Goal: Task Accomplishment & Management: Complete application form

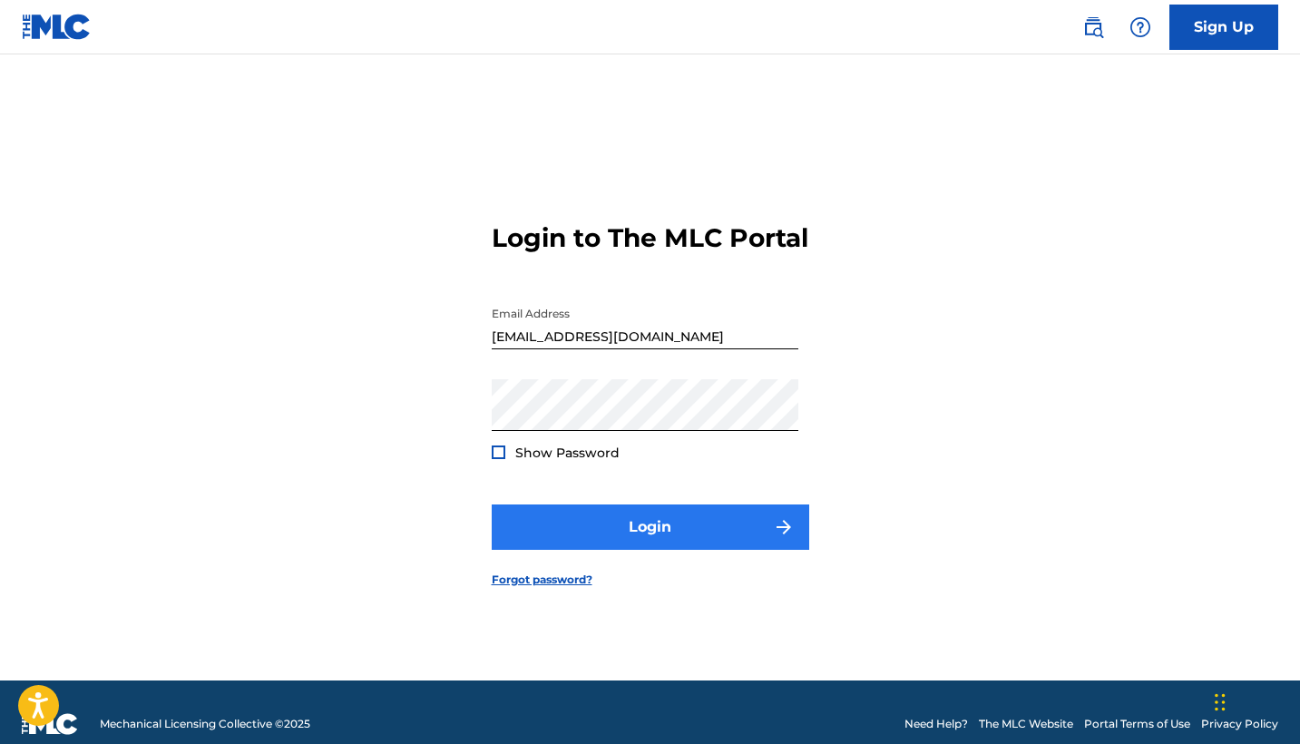
click at [611, 540] on button "Login" at bounding box center [651, 526] width 318 height 45
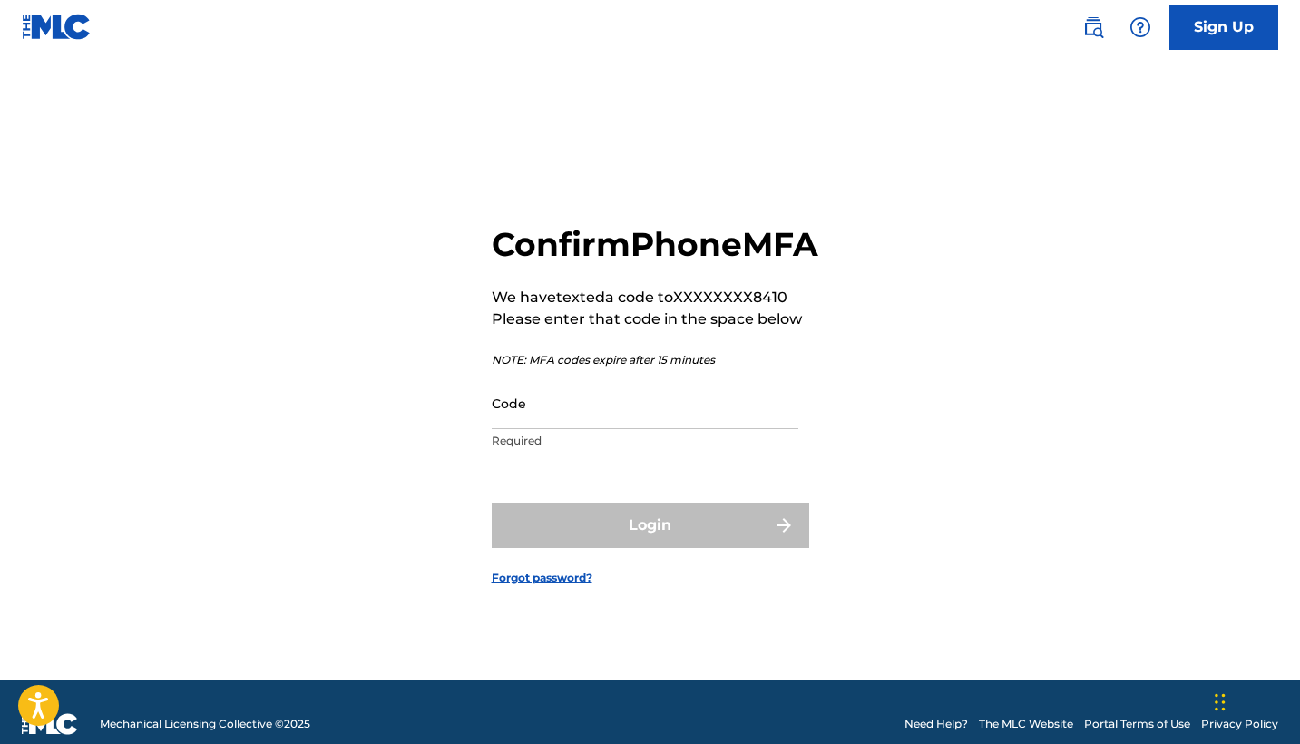
drag, startPoint x: 611, startPoint y: 540, endPoint x: 567, endPoint y: 386, distance: 159.4
click at [611, 537] on div "Login" at bounding box center [651, 525] width 318 height 45
click at [561, 429] on input "Code" at bounding box center [645, 403] width 307 height 52
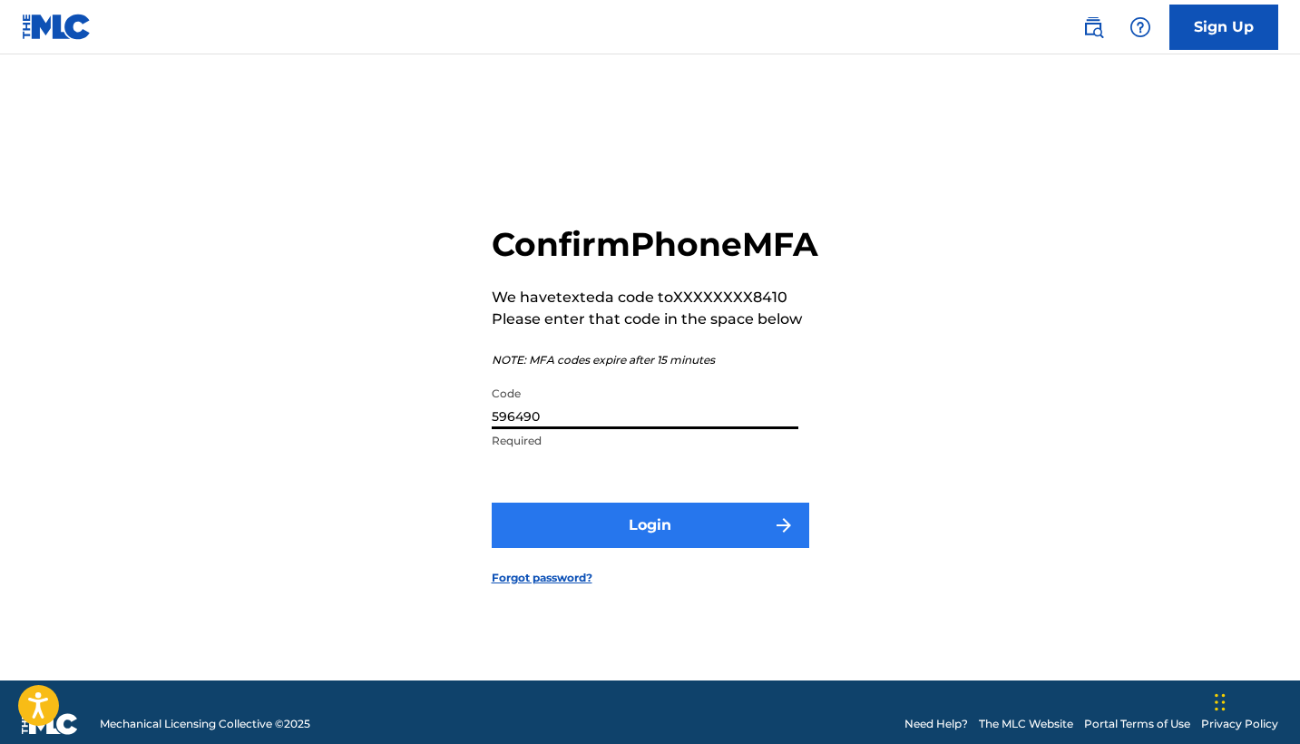
type input "596490"
click at [606, 538] on button "Login" at bounding box center [651, 525] width 318 height 45
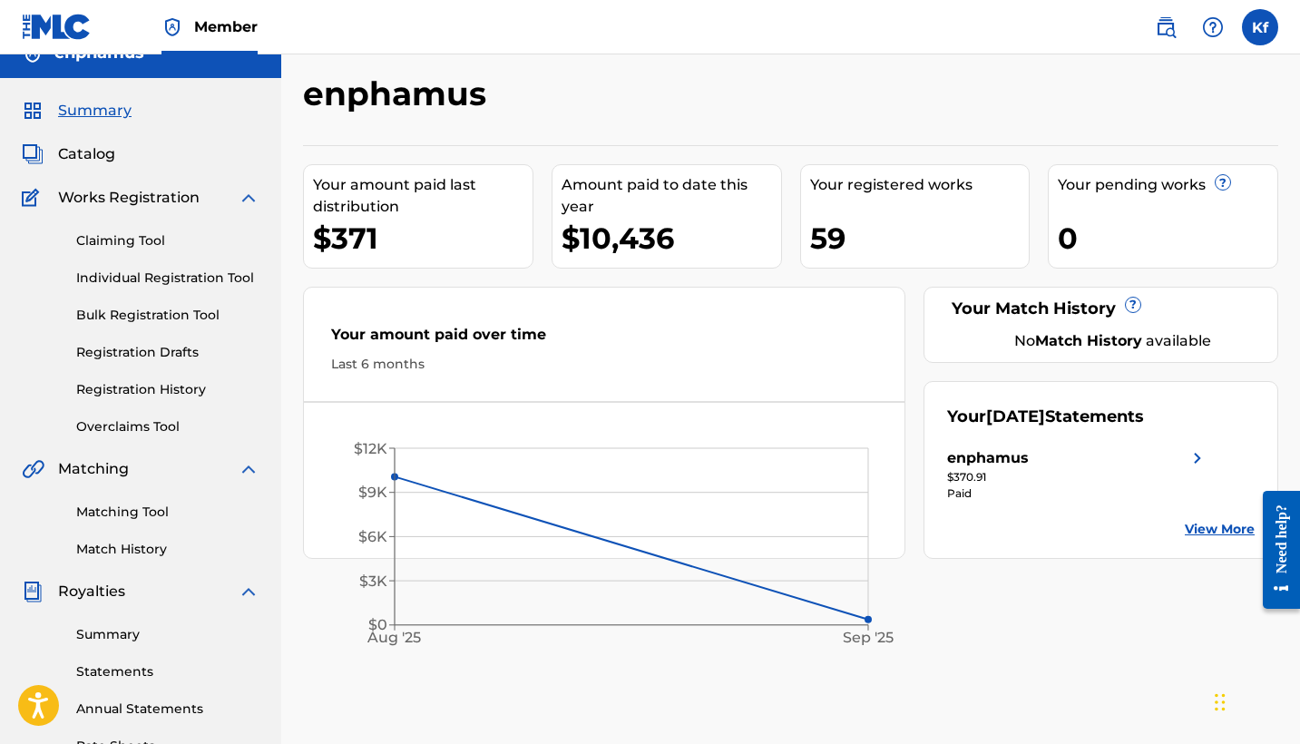
scroll to position [38, 0]
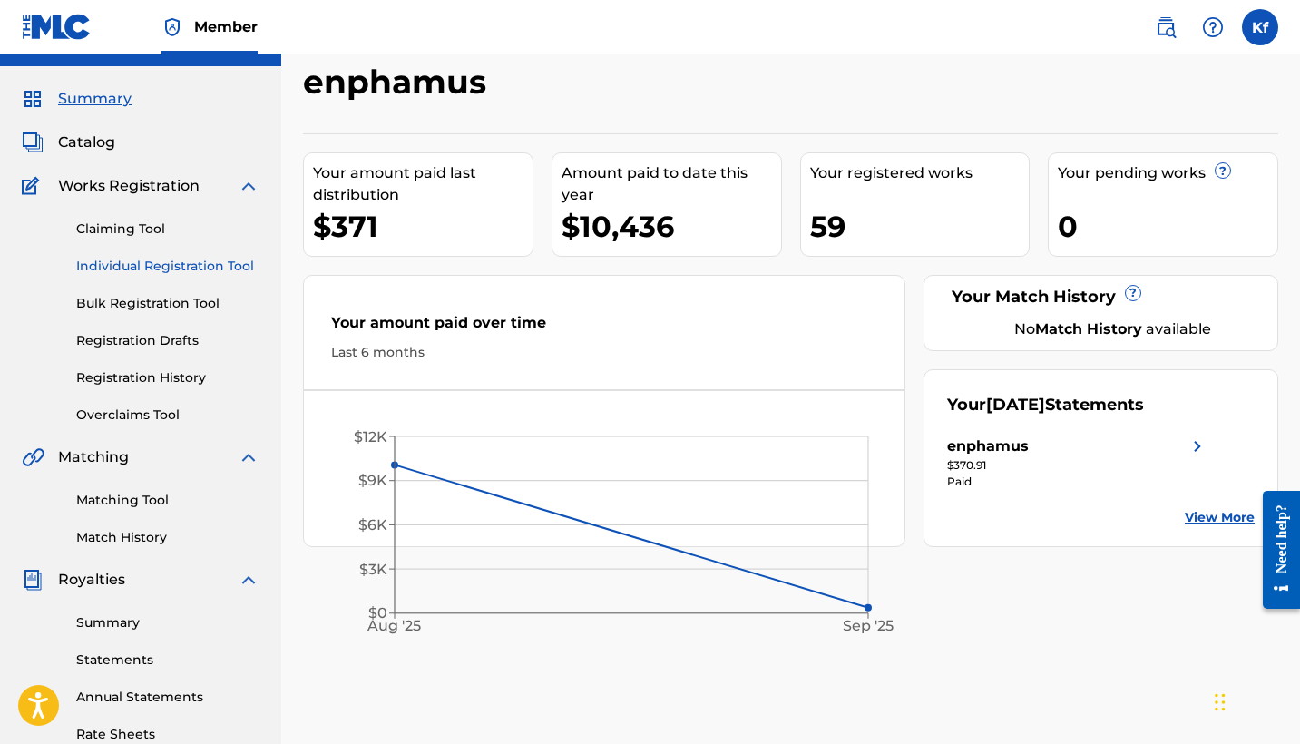
click at [179, 259] on link "Individual Registration Tool" at bounding box center [167, 266] width 183 height 19
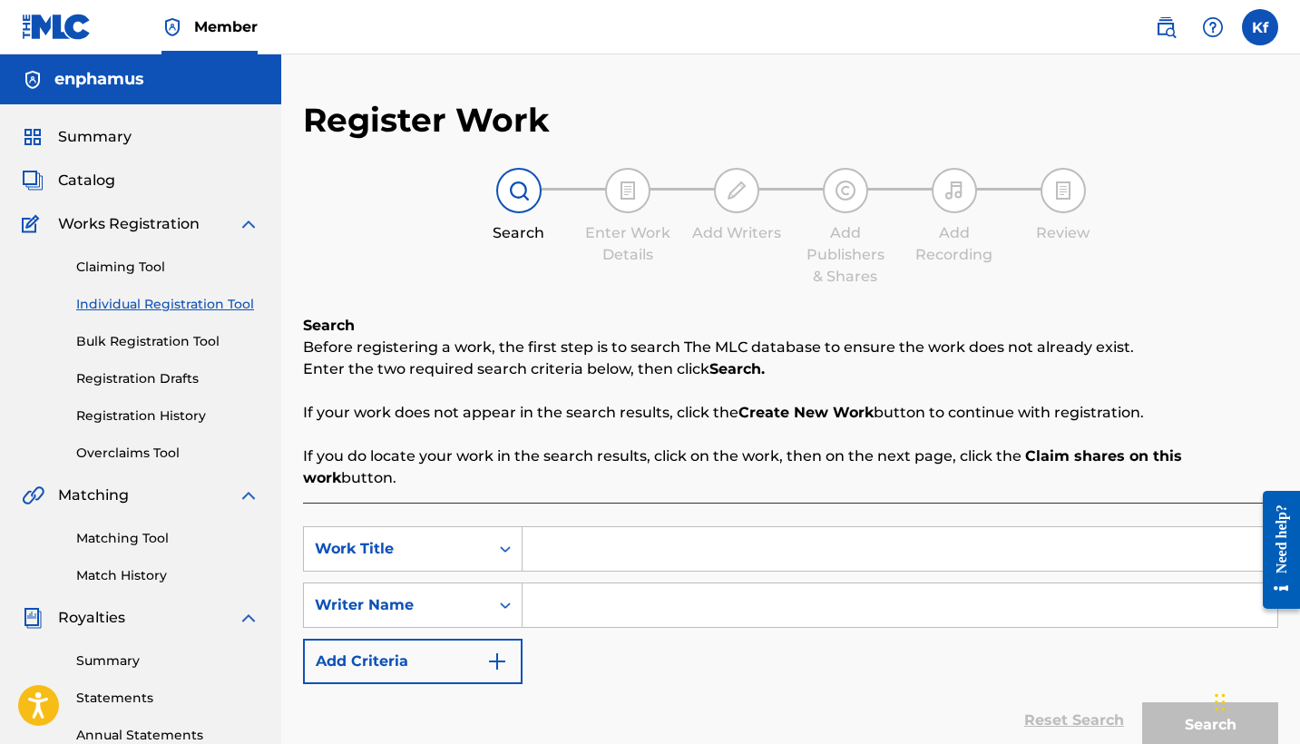
click at [728, 527] on input "Search Form" at bounding box center [900, 549] width 755 height 44
click at [760, 573] on div "no bi ggie" at bounding box center [764, 589] width 482 height 33
click at [704, 527] on input "no biggie" at bounding box center [900, 549] width 755 height 44
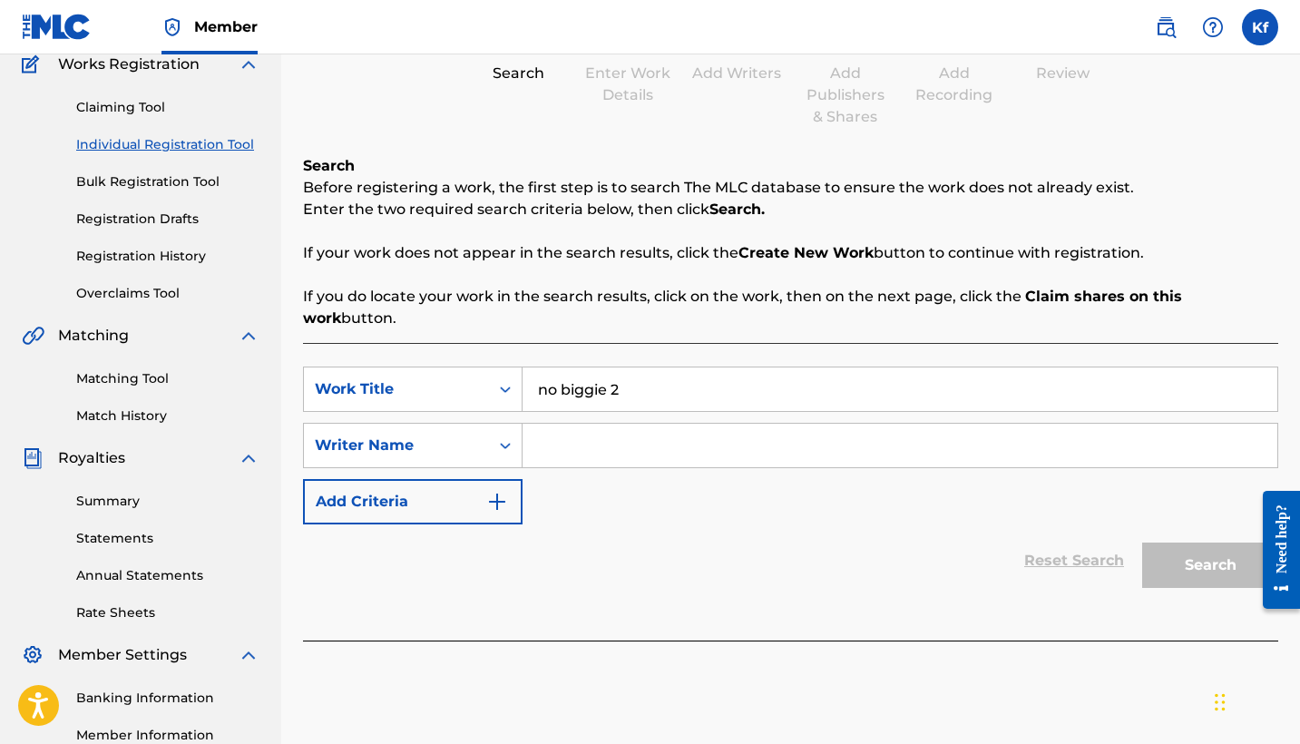
scroll to position [209, 0]
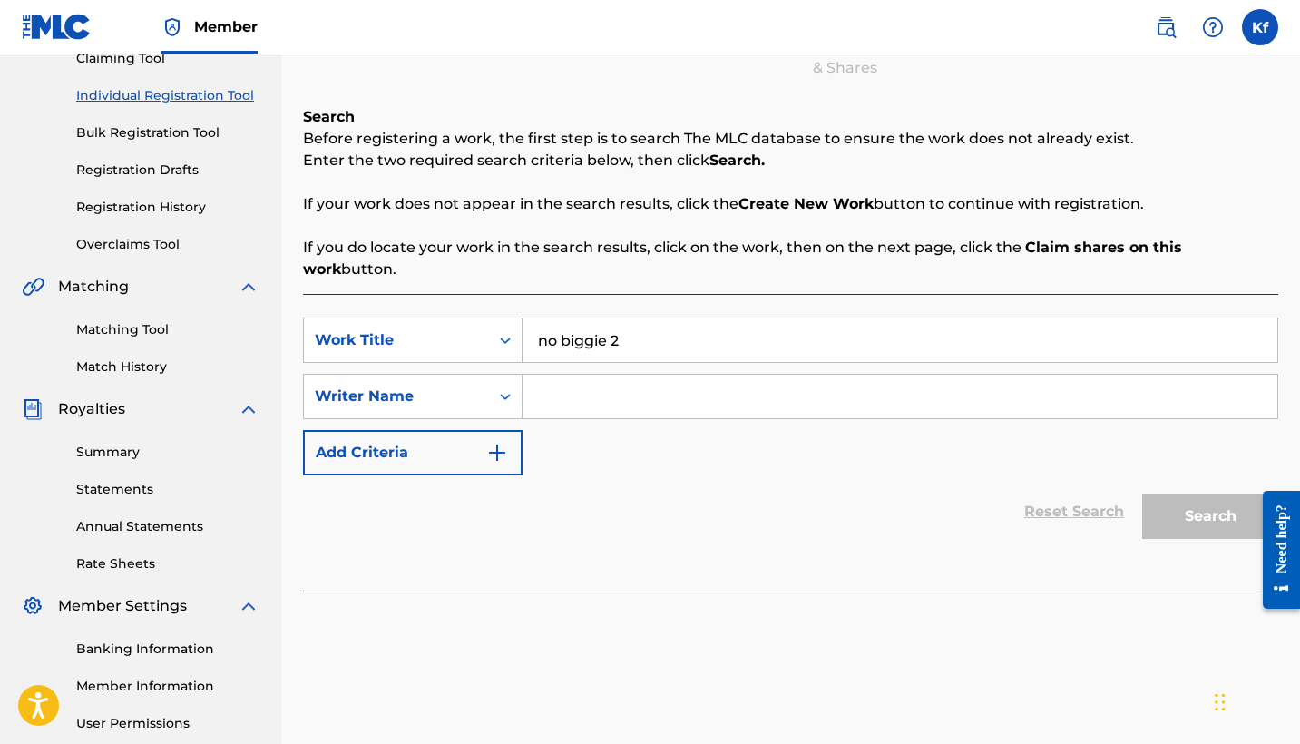
type input "no biggie 2"
click at [607, 375] on input "Search Form" at bounding box center [900, 397] width 755 height 44
type input "knoah Franklin"
click at [1178, 494] on button "Search" at bounding box center [1210, 516] width 136 height 45
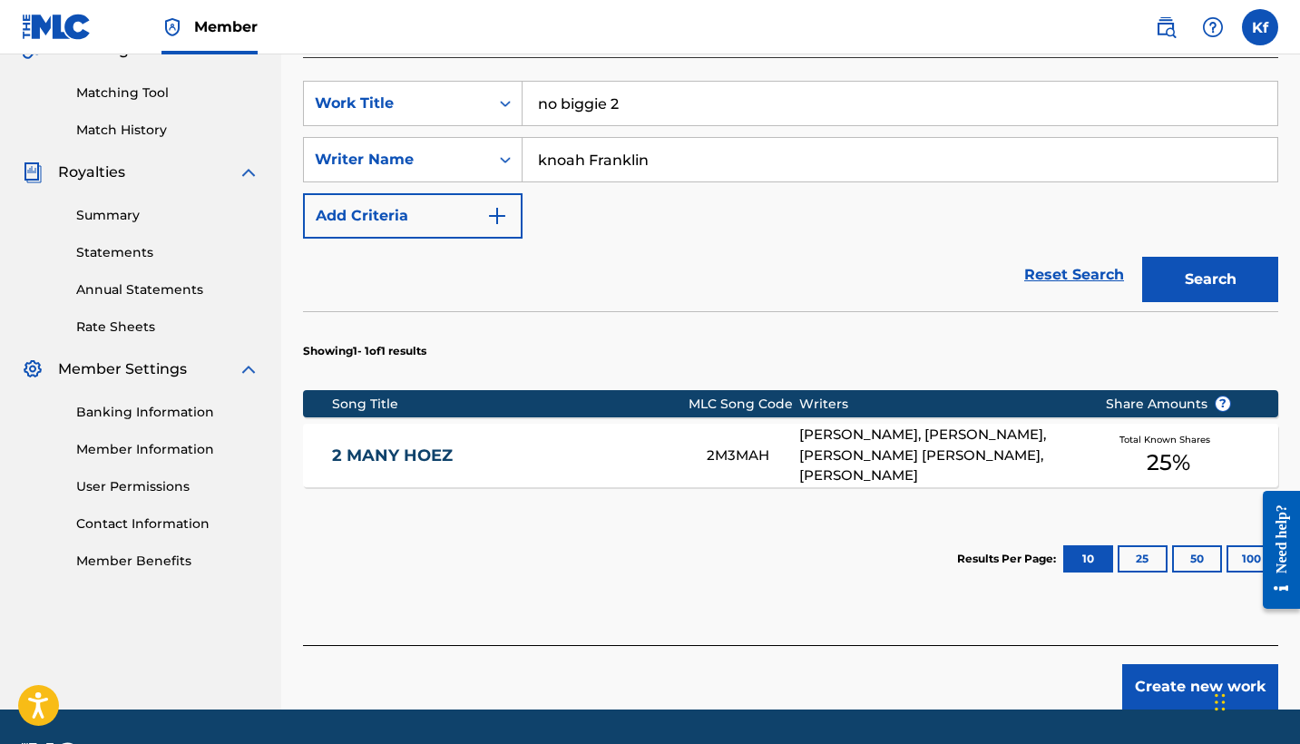
scroll to position [451, 0]
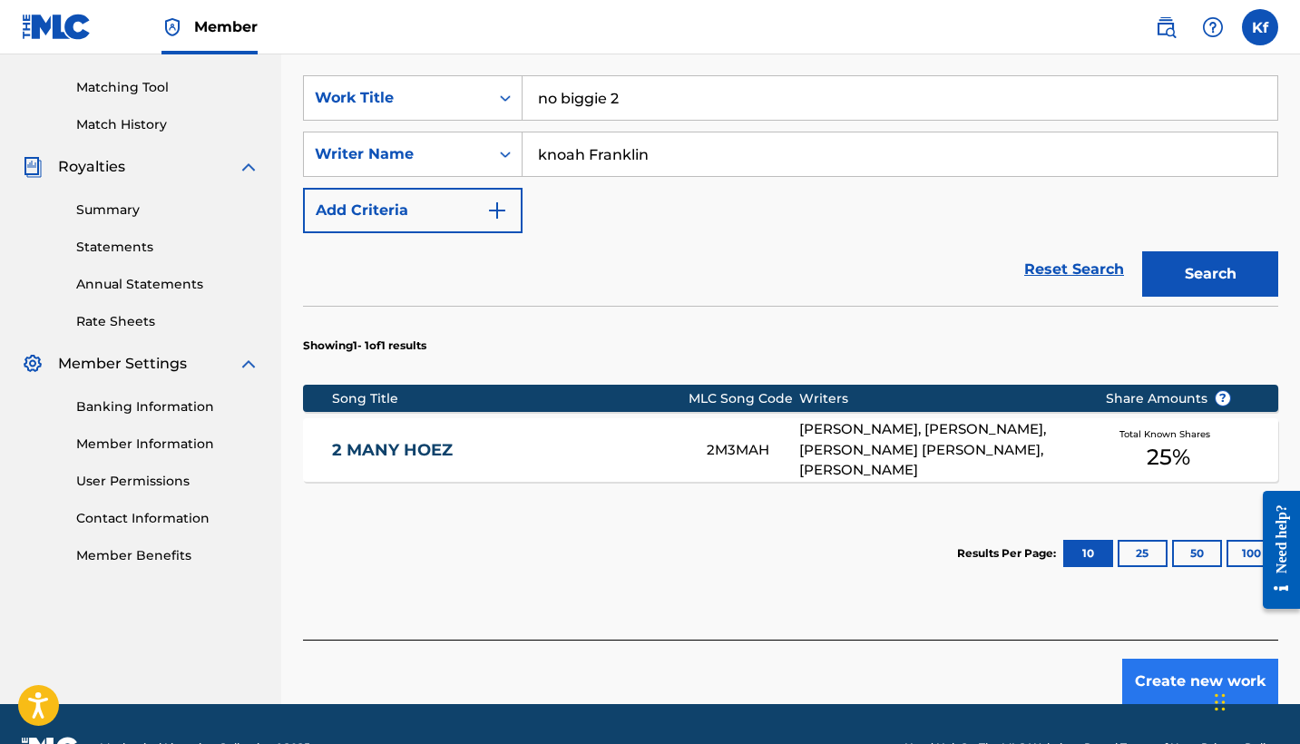
click at [1176, 659] on button "Create new work" at bounding box center [1200, 681] width 156 height 45
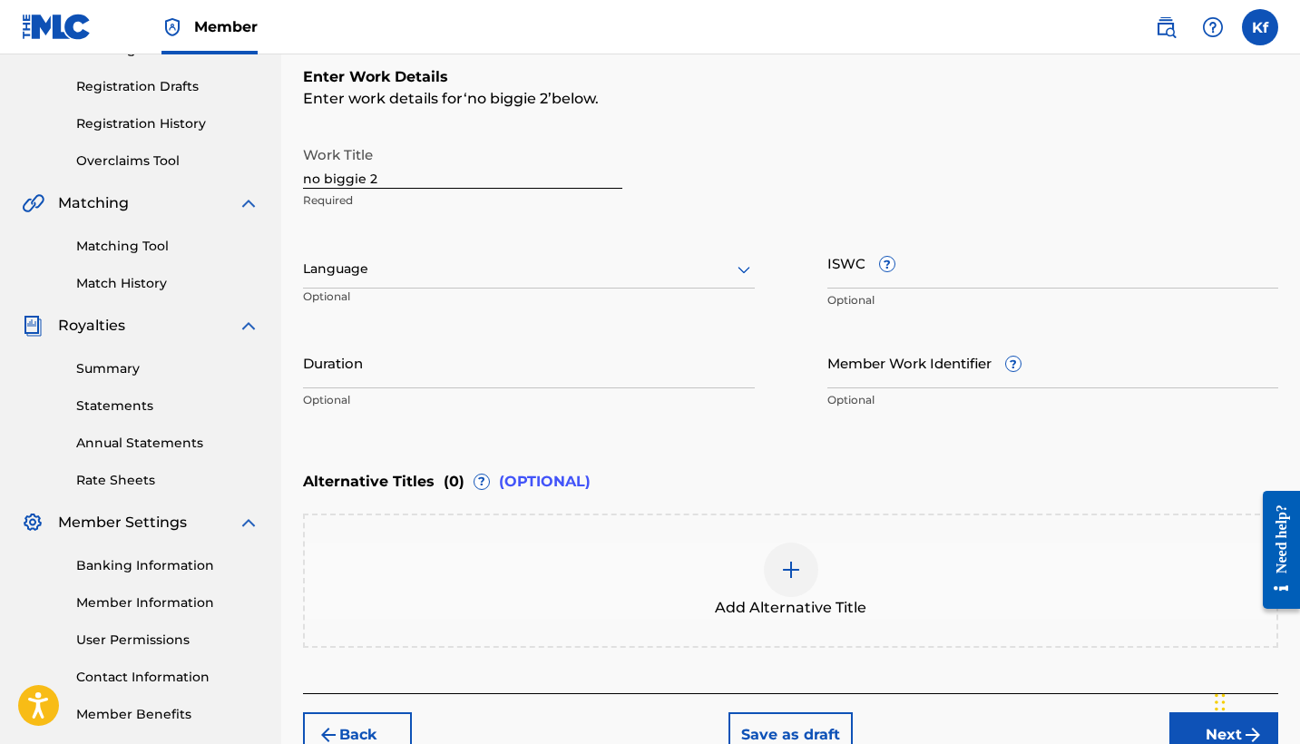
scroll to position [260, 0]
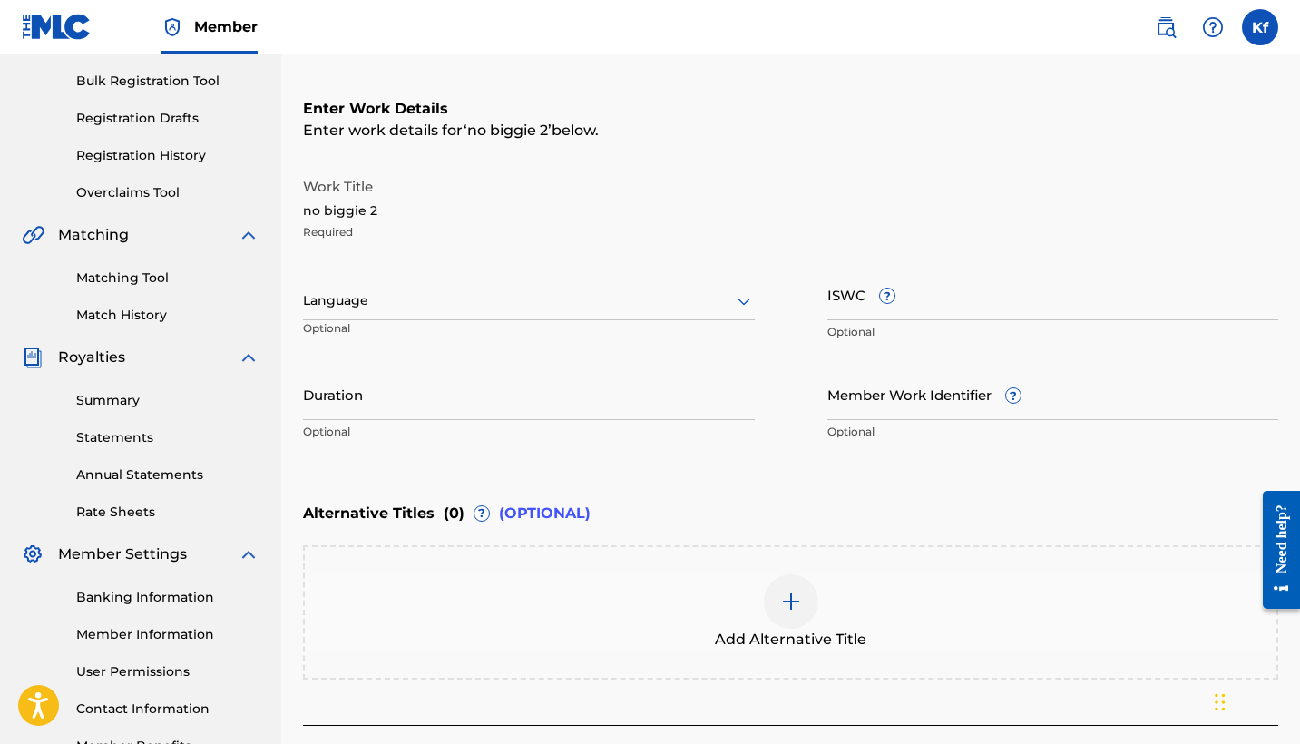
click at [473, 289] on div at bounding box center [529, 300] width 452 height 23
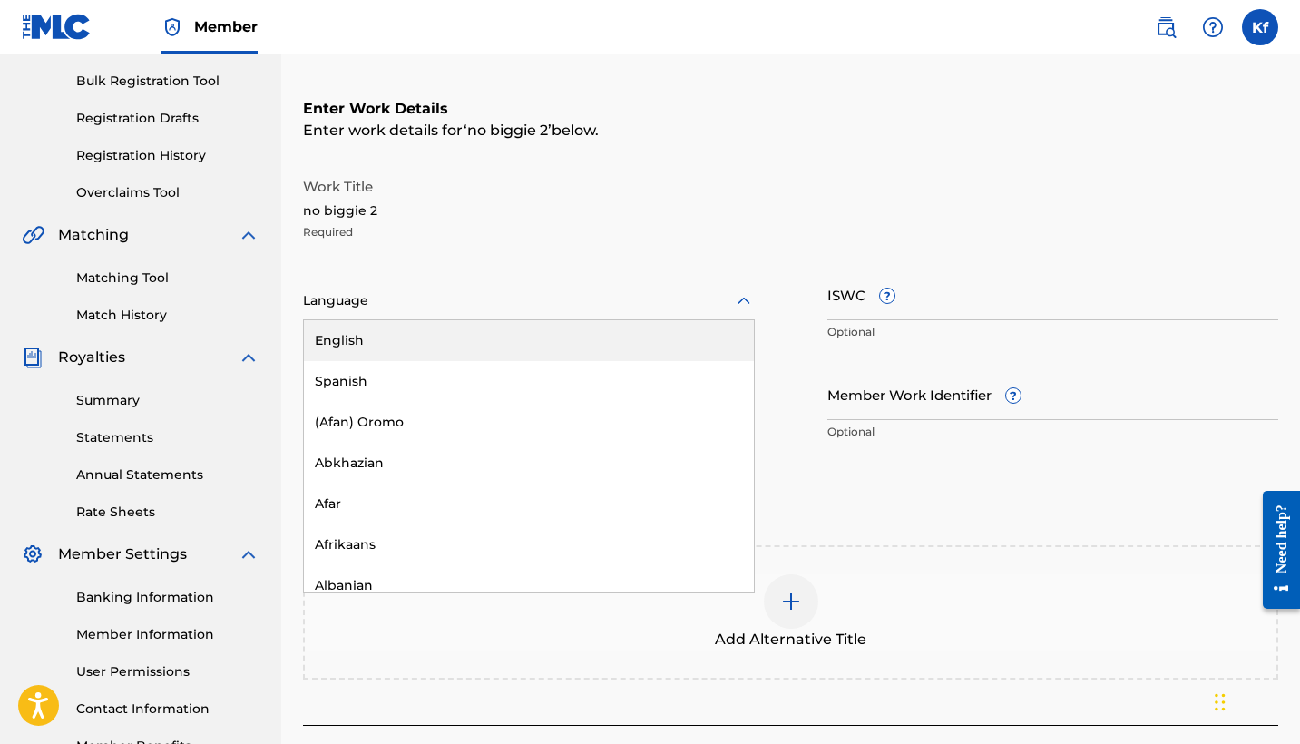
click at [452, 339] on div "English" at bounding box center [529, 340] width 450 height 41
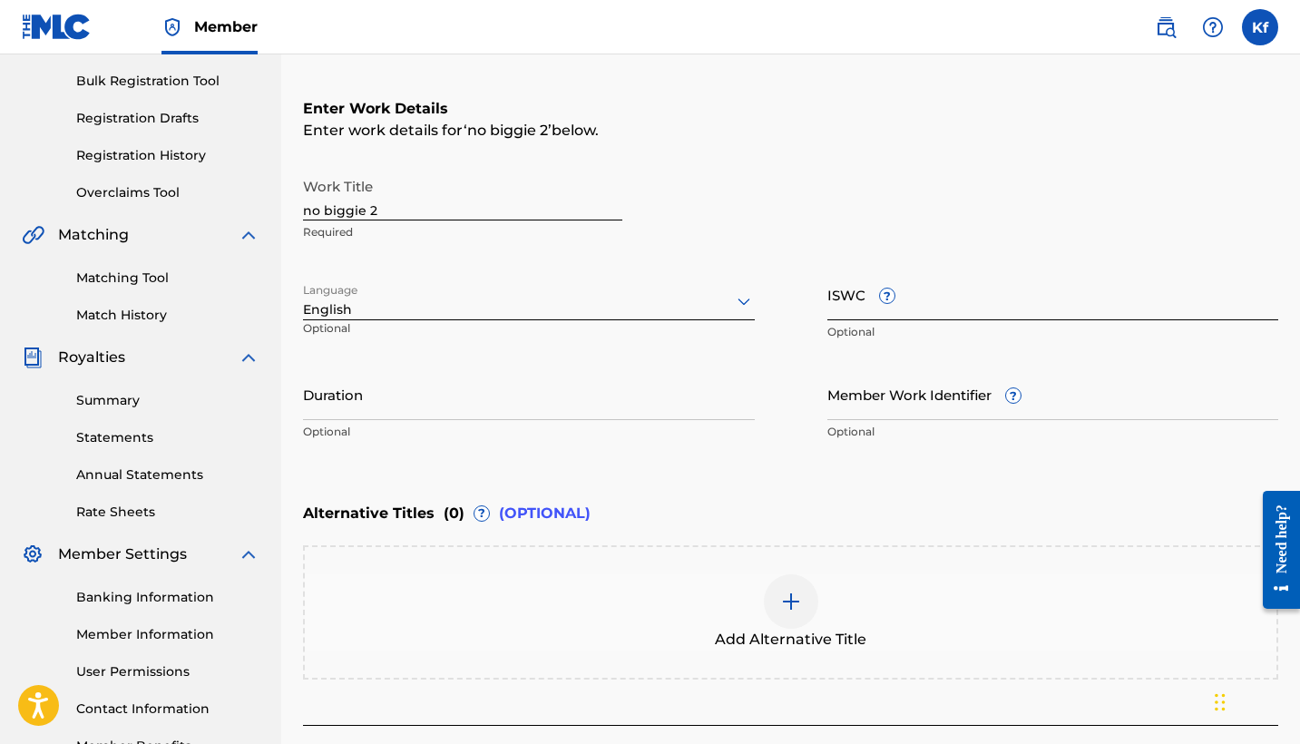
click at [845, 298] on input "ISWC ?" at bounding box center [1053, 295] width 452 height 52
